Goal: Find contact information: Obtain details needed to contact an individual or organization

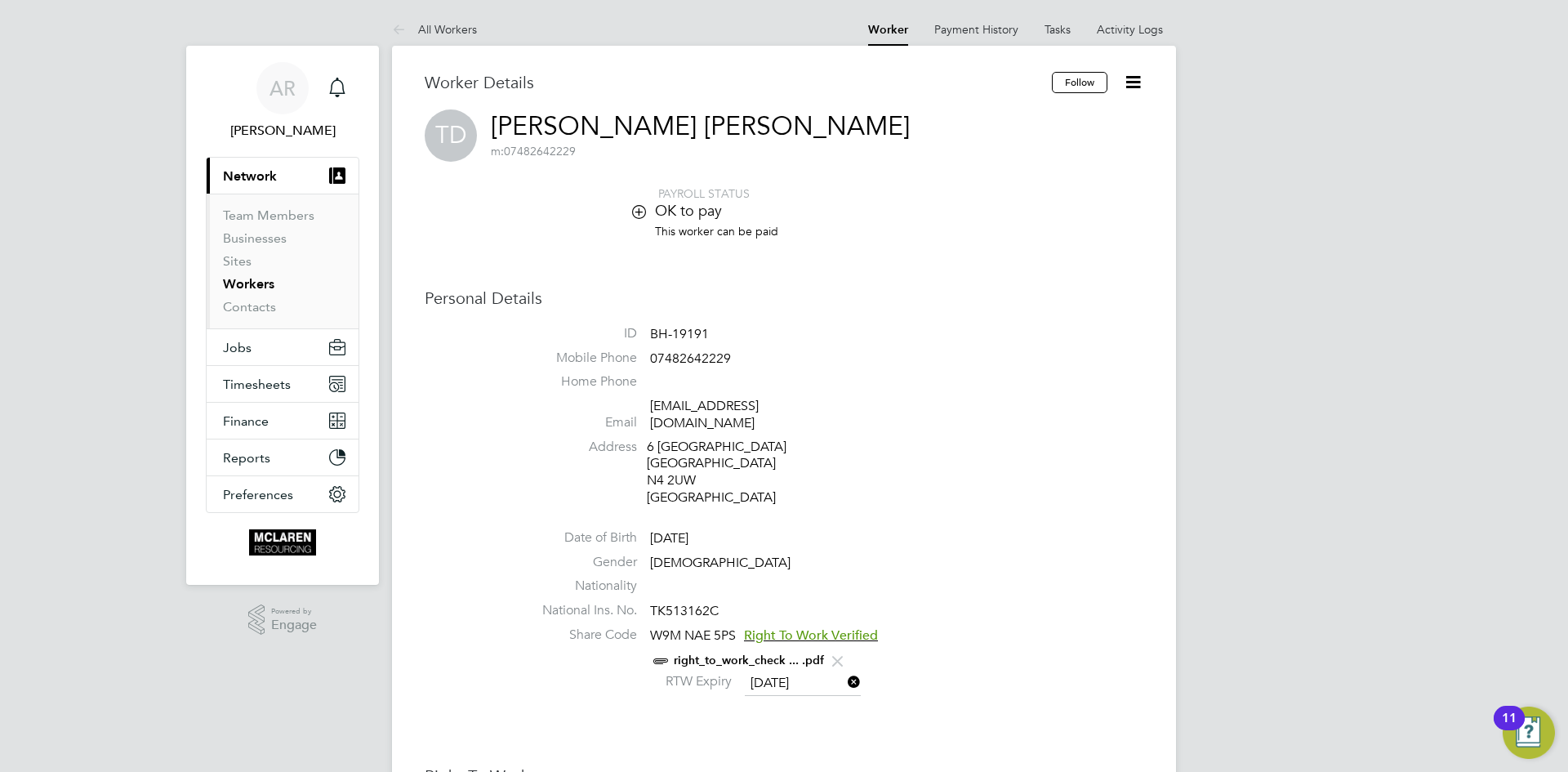
click at [496, 234] on div "PAYROLL STATUS OK to pay This worker can be paid" at bounding box center [784, 220] width 718 height 68
click at [265, 280] on link "Workers" at bounding box center [248, 284] width 52 height 16
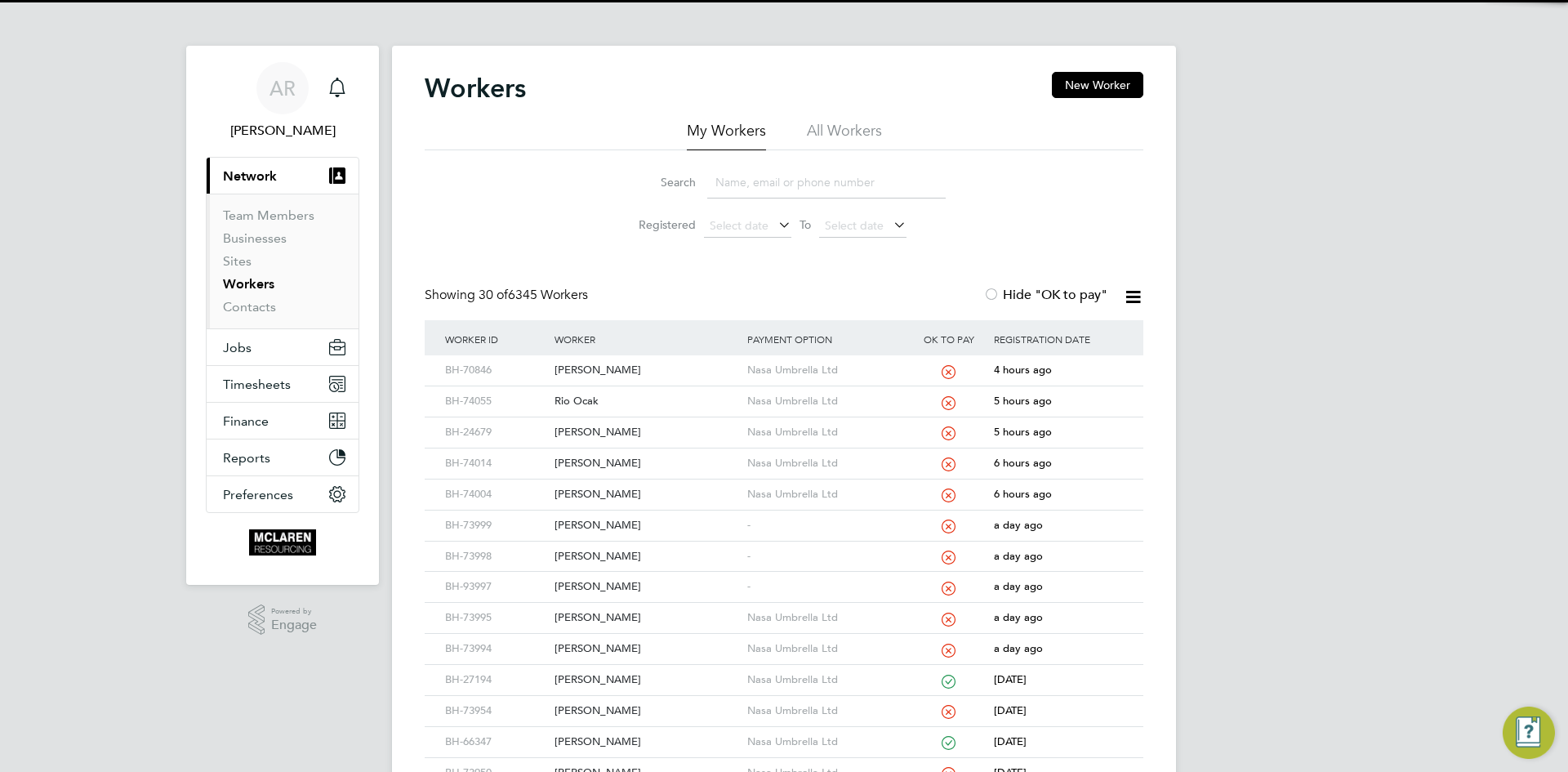
click at [738, 184] on input at bounding box center [826, 183] width 239 height 31
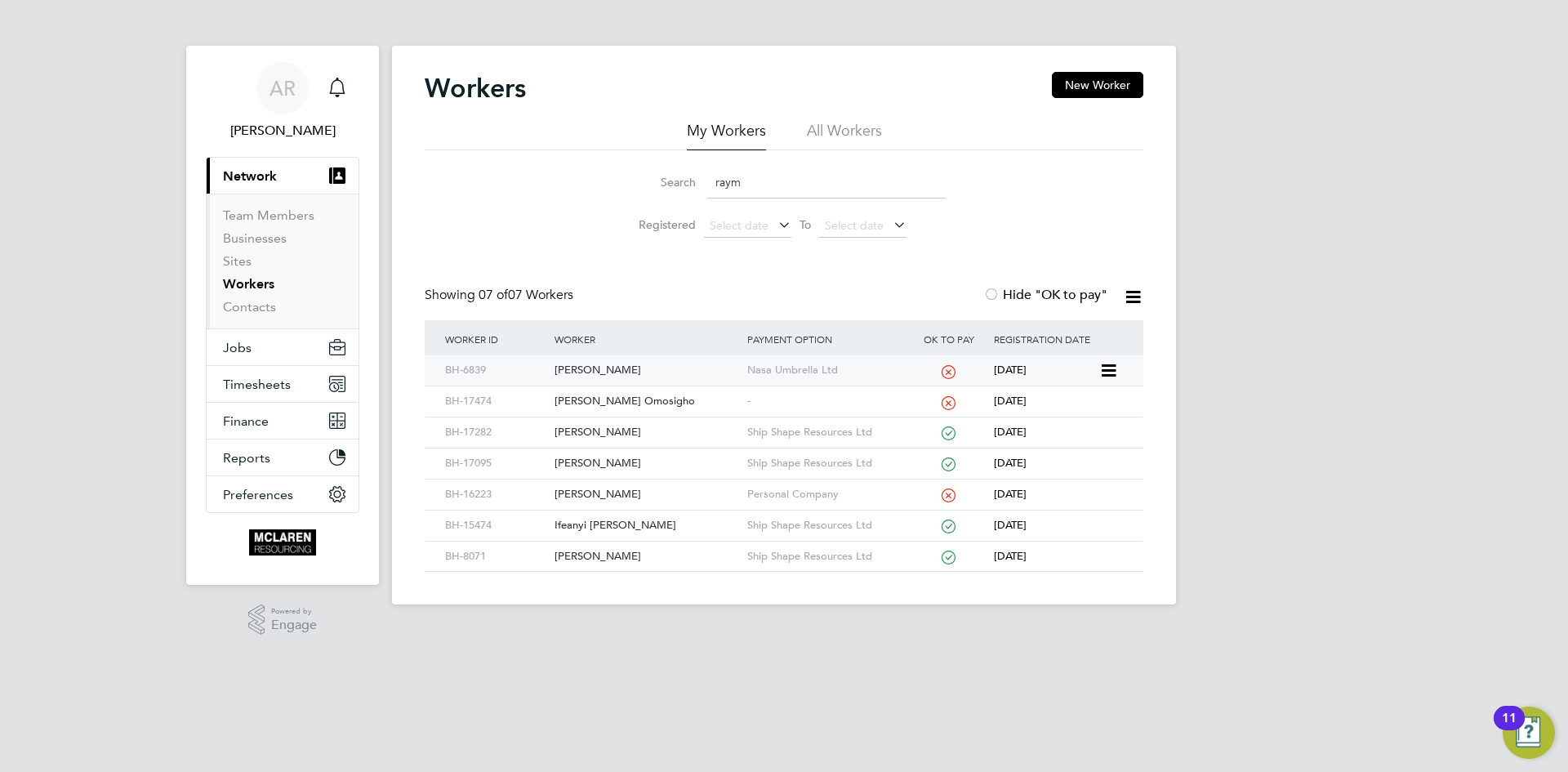
type input "raym"
click at [634, 376] on div "[PERSON_NAME]" at bounding box center [647, 370] width 192 height 31
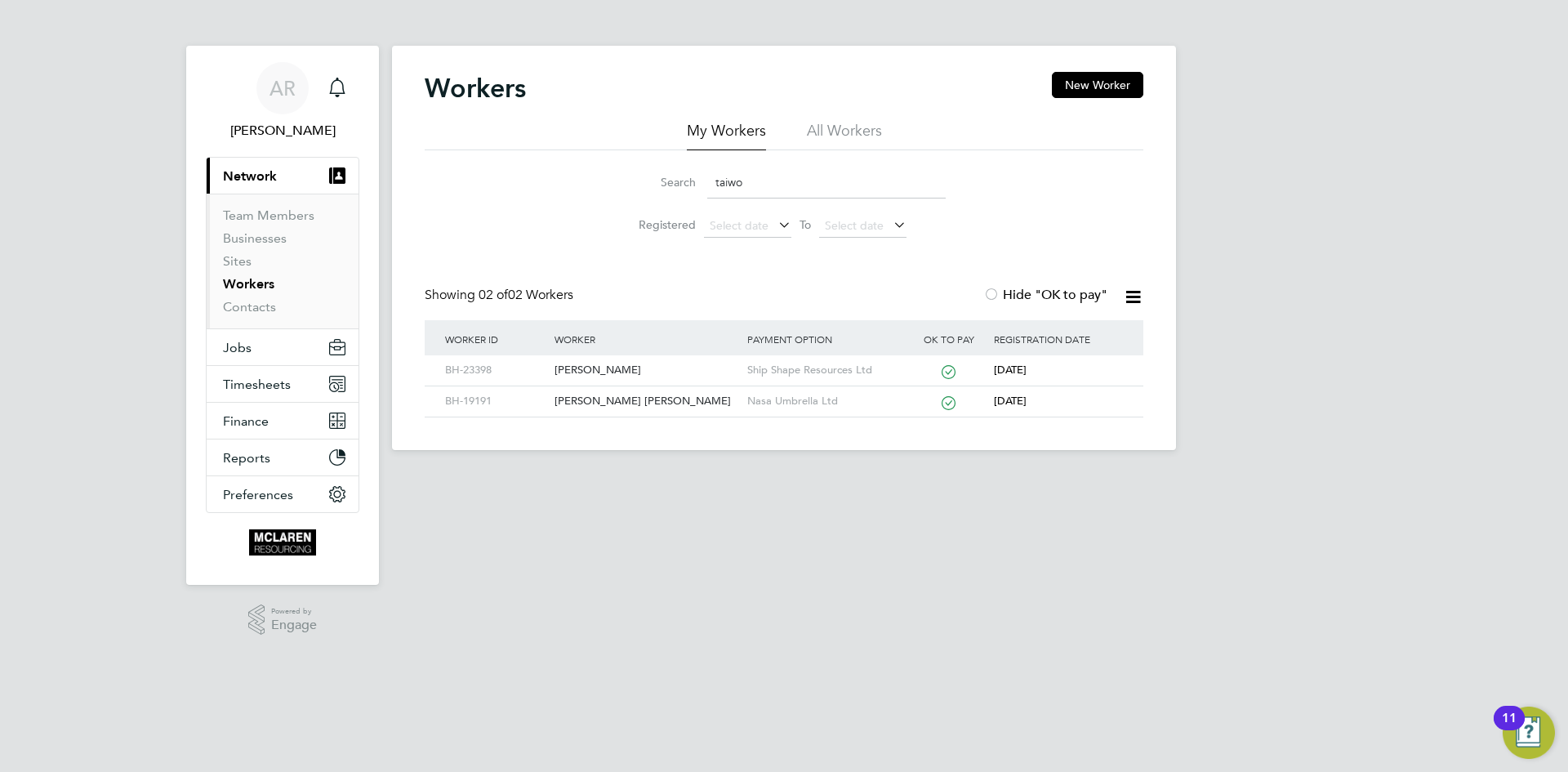
drag, startPoint x: 761, startPoint y: 180, endPoint x: 627, endPoint y: 165, distance: 134.8
click at [627, 165] on li "Search taiwo" at bounding box center [784, 182] width 364 height 48
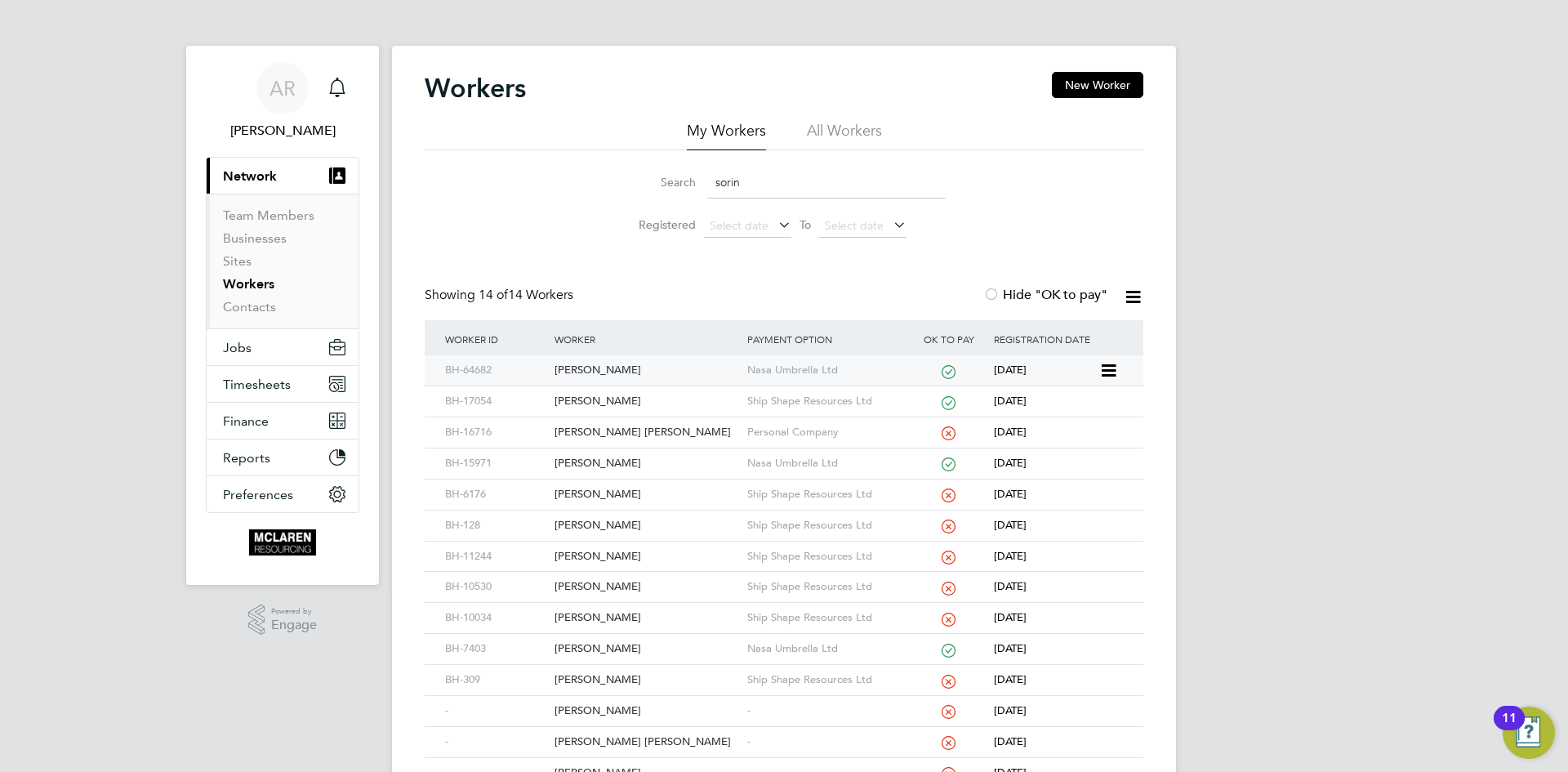
type input "sorin"
click at [628, 372] on div "Sorin-Radu Rosu" at bounding box center [647, 370] width 192 height 31
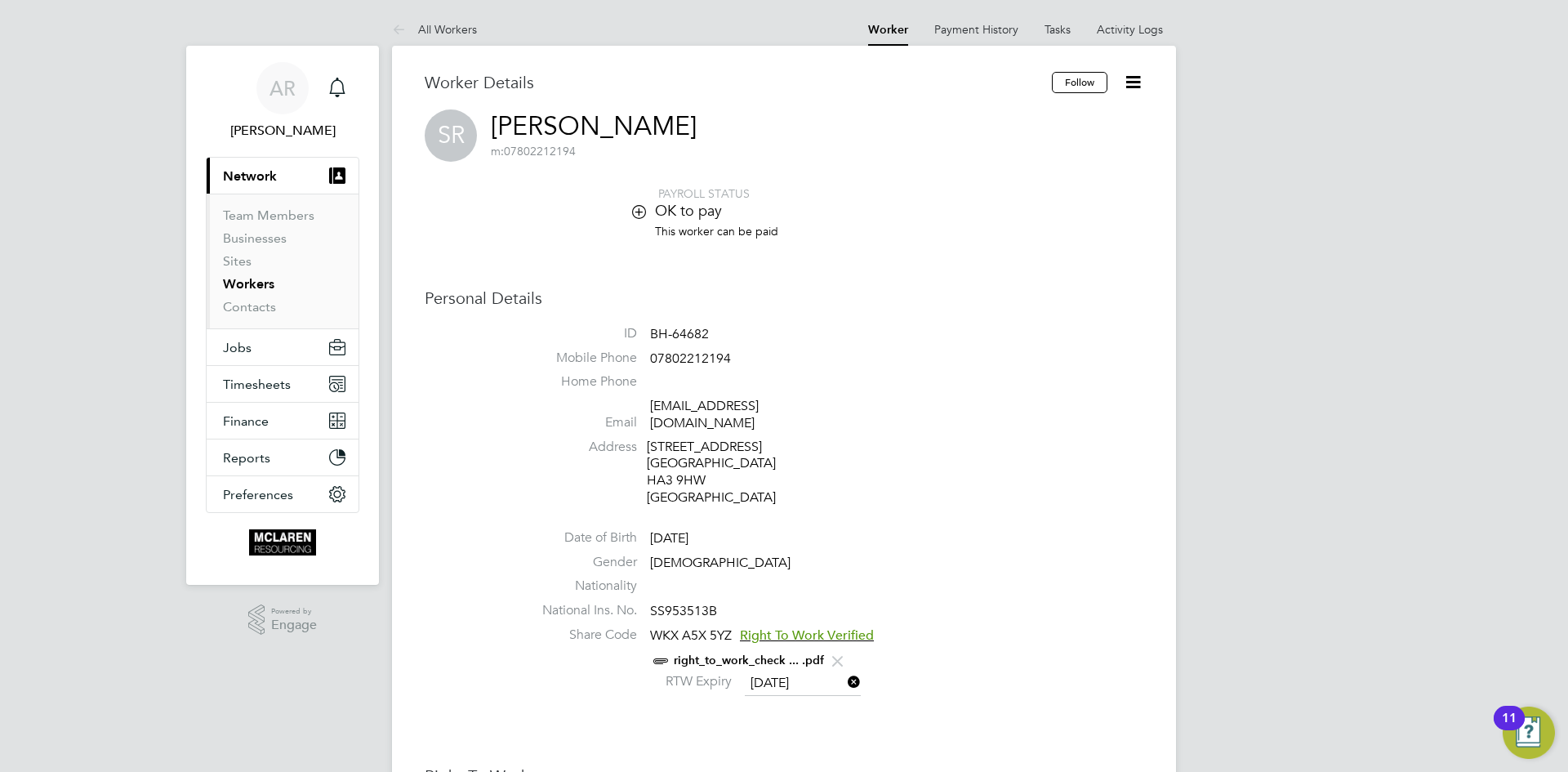
drag, startPoint x: 769, startPoint y: 114, endPoint x: 739, endPoint y: 108, distance: 30.6
click at [739, 108] on div "Worker Details" at bounding box center [739, 90] width 628 height 38
drag, startPoint x: 716, startPoint y: 112, endPoint x: 688, endPoint y: 117, distance: 28.4
click at [688, 117] on div "SR Sorin-Radu Rosu m: 07802212194" at bounding box center [784, 136] width 718 height 52
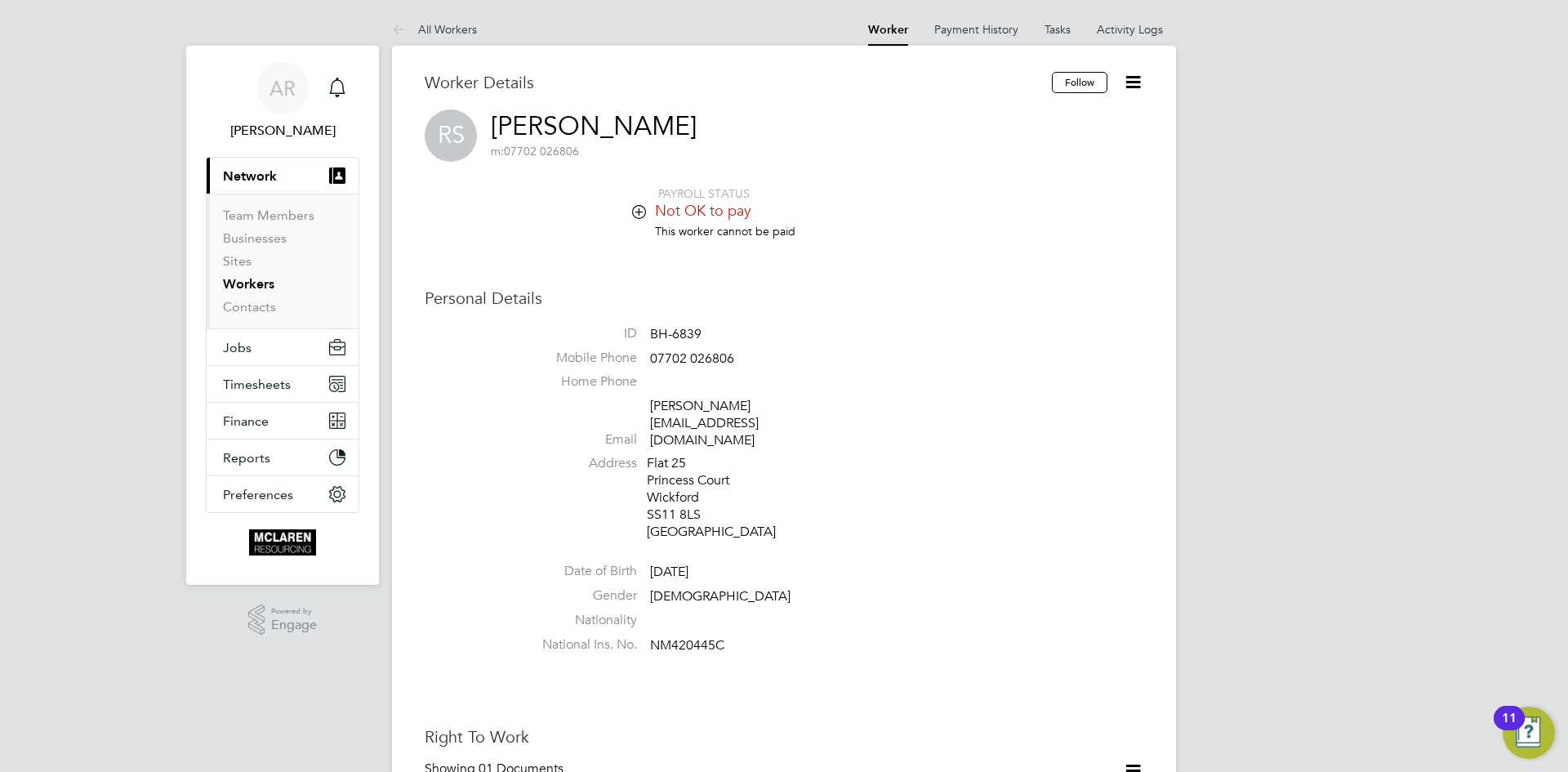
click at [706, 352] on span "07702 026806" at bounding box center [692, 358] width 84 height 17
copy ul "07702 026806 Home Phone Email"
